Goal: Task Accomplishment & Management: Use online tool/utility

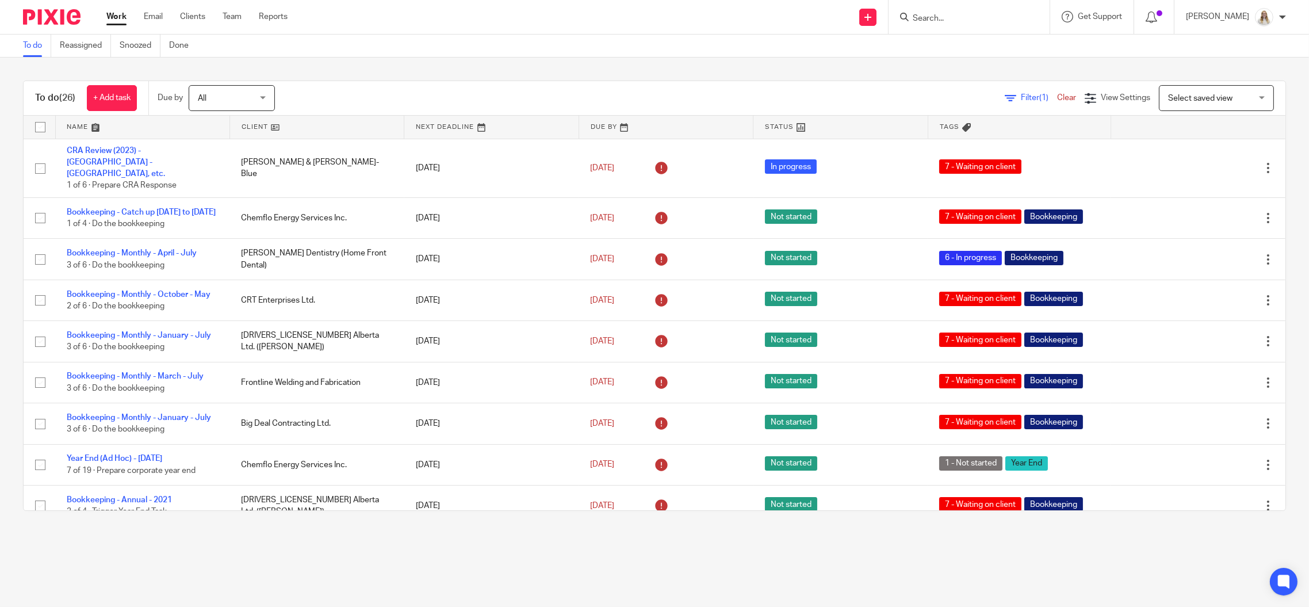
click at [999, 18] on input "Search" at bounding box center [964, 19] width 104 height 10
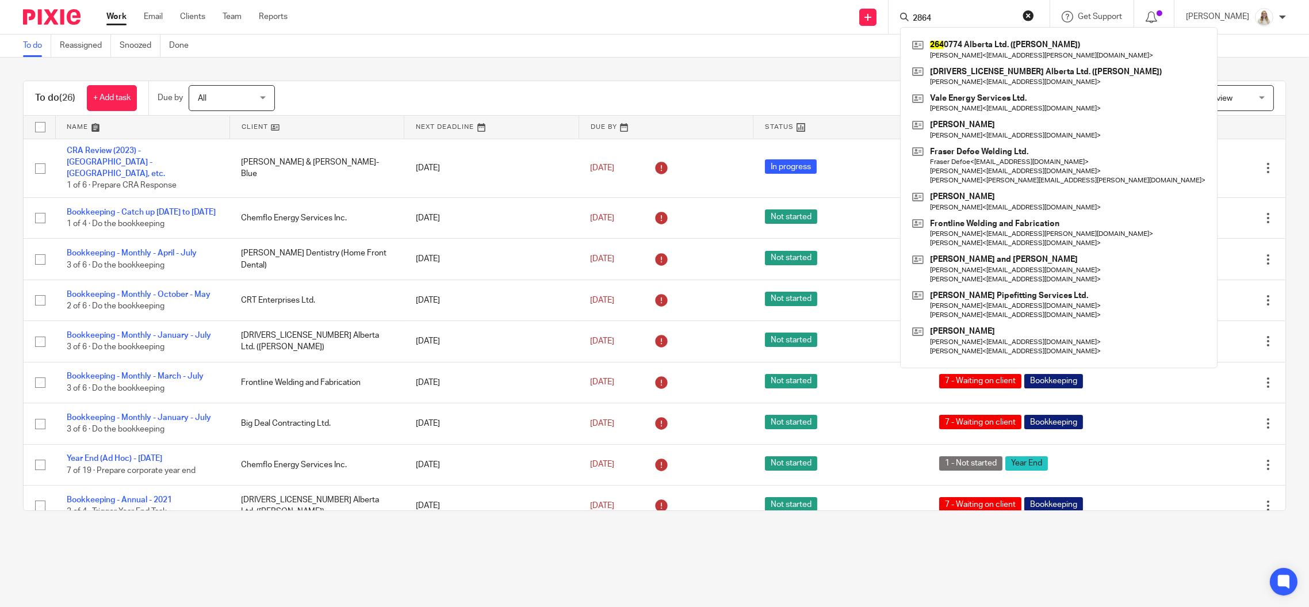
drag, startPoint x: 960, startPoint y: 14, endPoint x: 918, endPoint y: 14, distance: 42.0
click at [921, 14] on div "2864" at bounding box center [967, 17] width 134 height 14
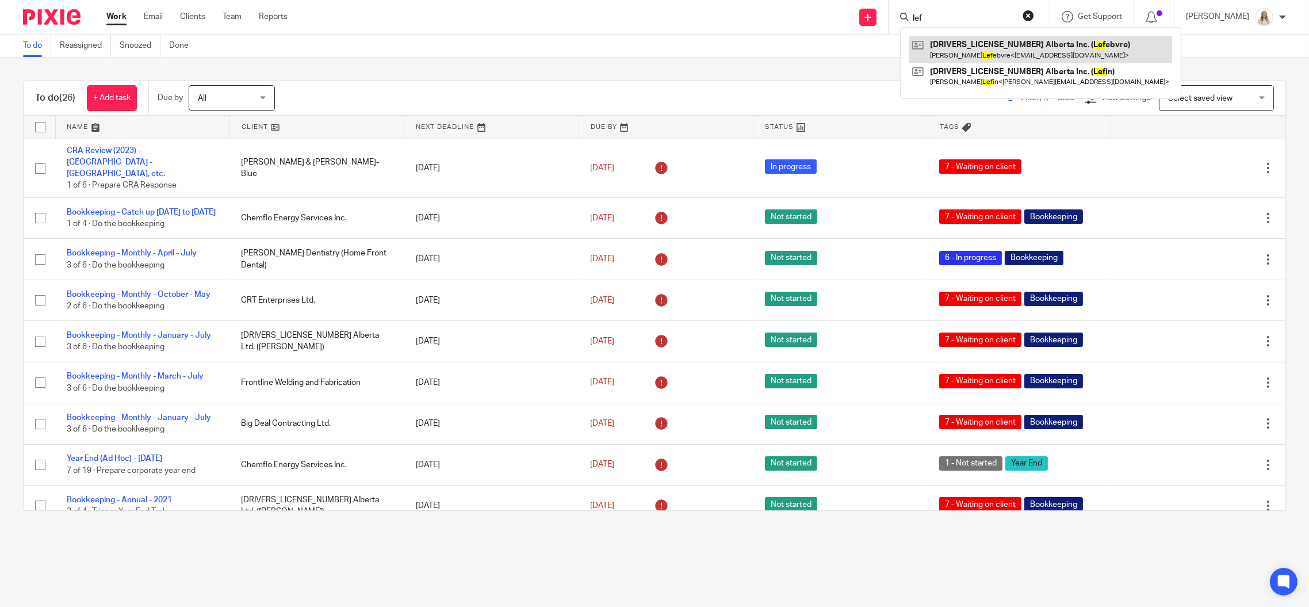
type input "lef"
click at [1015, 45] on link at bounding box center [1041, 49] width 263 height 26
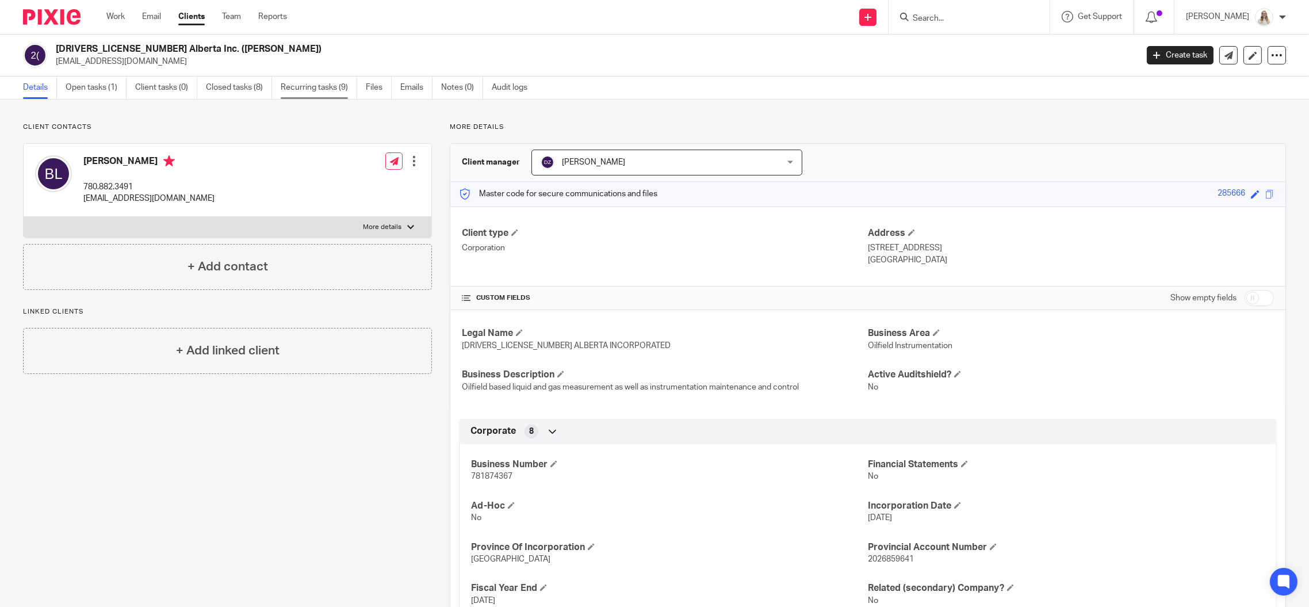
click at [319, 85] on link "Recurring tasks (9)" at bounding box center [319, 88] width 77 height 22
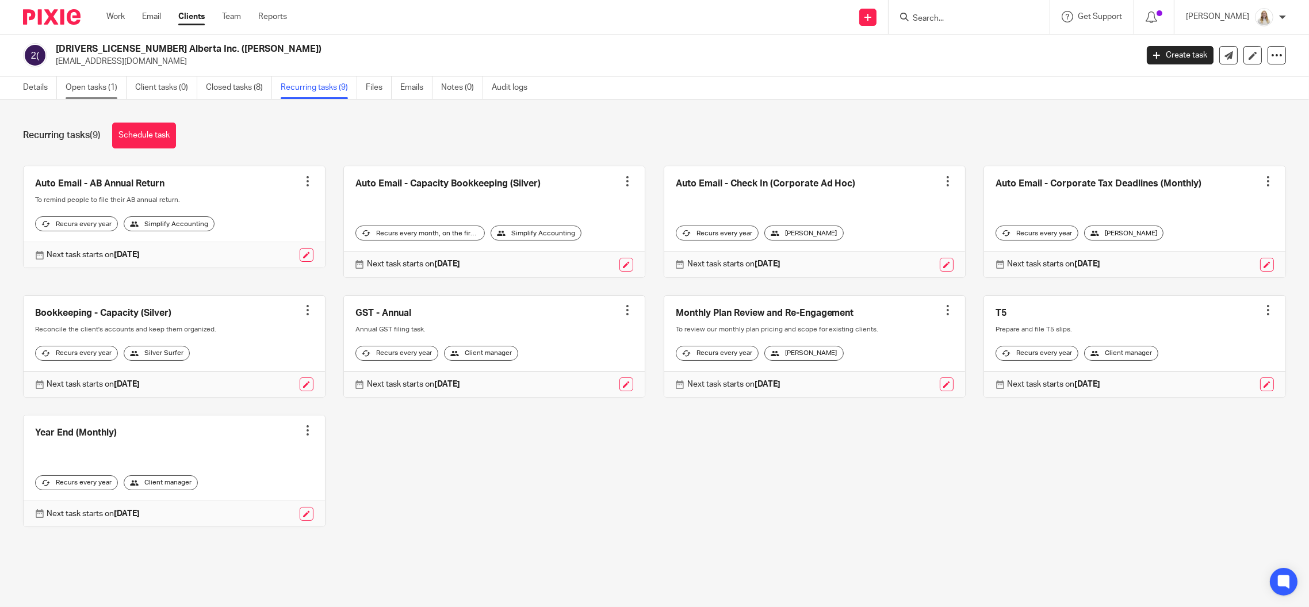
click at [95, 87] on link "Open tasks (1)" at bounding box center [96, 88] width 61 height 22
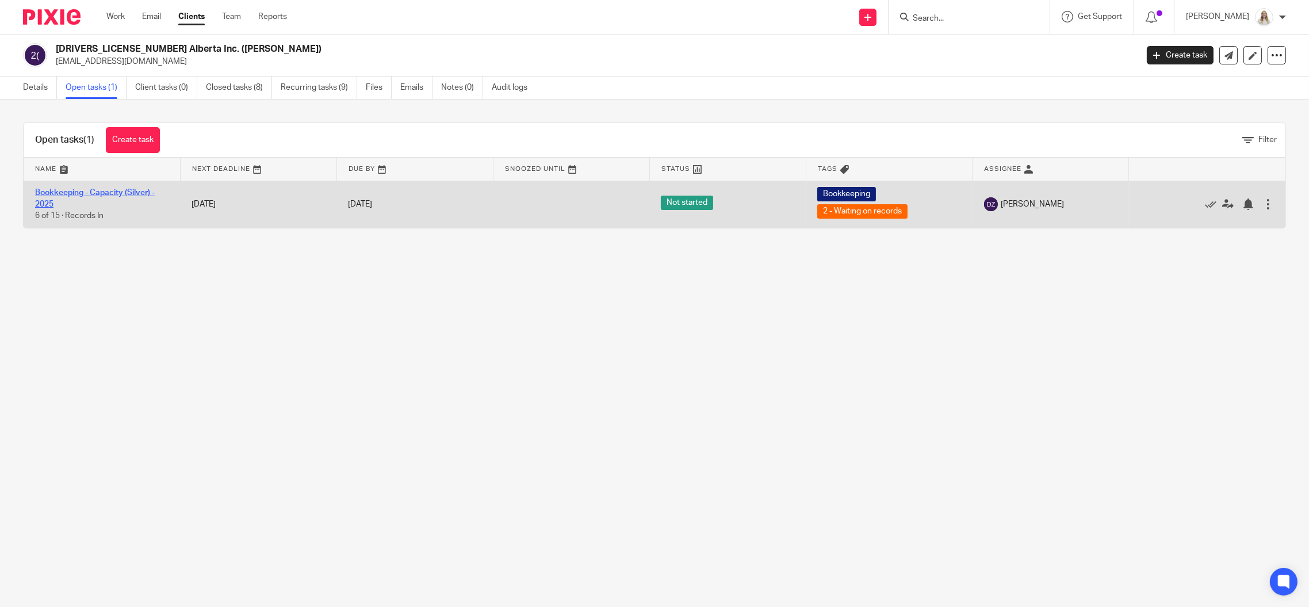
click at [114, 191] on link "Bookkeeping - Capacity (Silver) - 2025" at bounding box center [95, 199] width 120 height 20
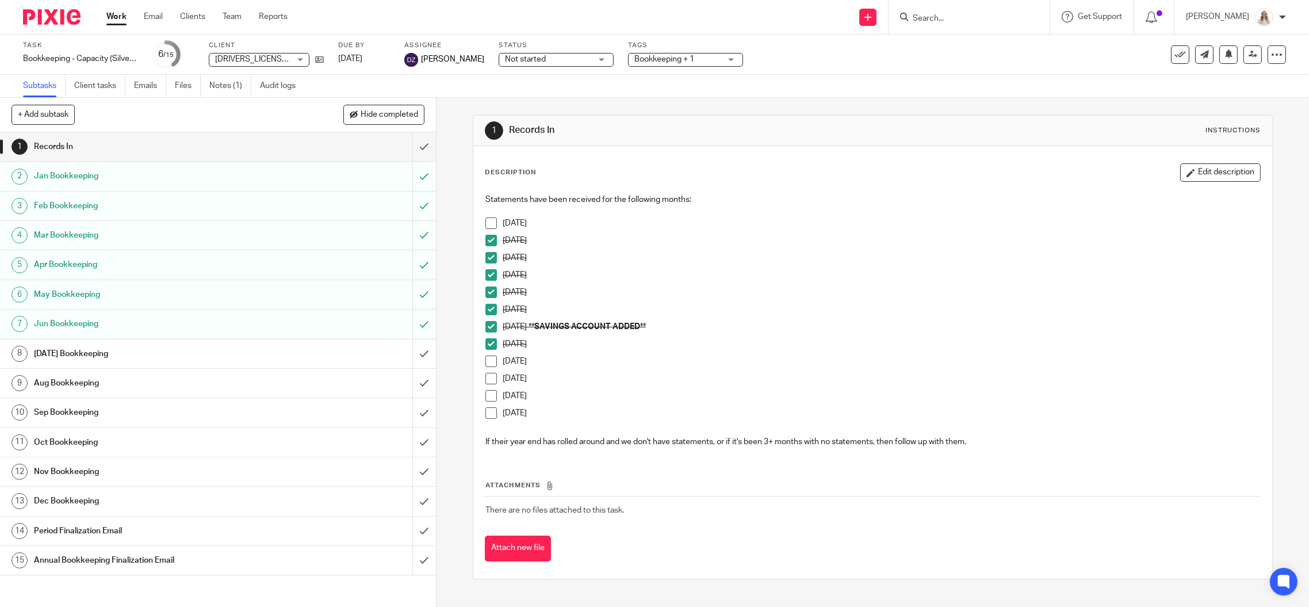
click at [98, 524] on h1 "Period Finalization Email" at bounding box center [156, 530] width 245 height 17
